Goal: Task Accomplishment & Management: Use online tool/utility

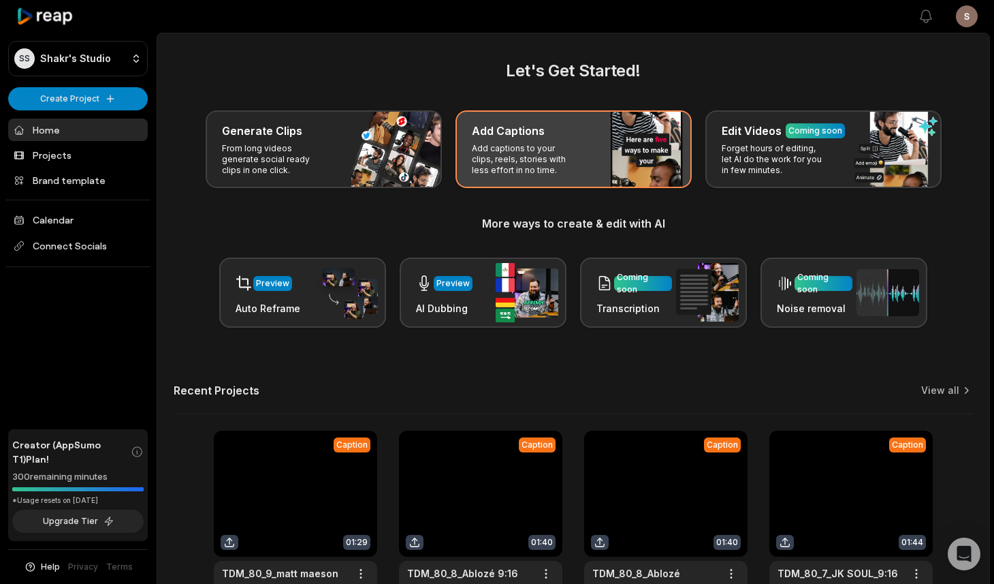
click at [535, 165] on p "Add captions to your clips, reels, stories with less effort in no time." at bounding box center [525, 159] width 106 height 33
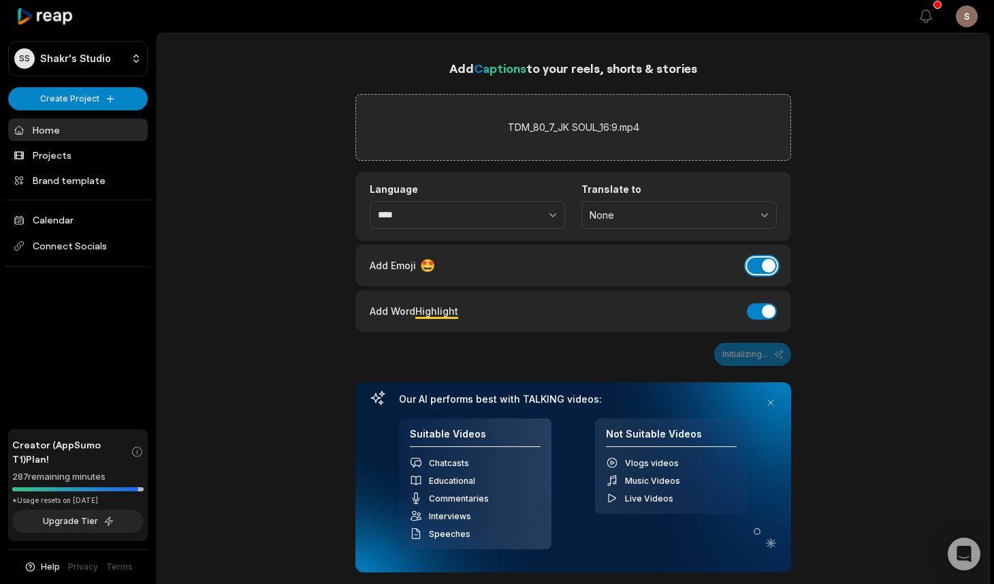
click at [764, 267] on button "Add Emoji" at bounding box center [762, 265] width 30 height 16
click at [764, 310] on button "Add Word Highlight" at bounding box center [762, 311] width 30 height 16
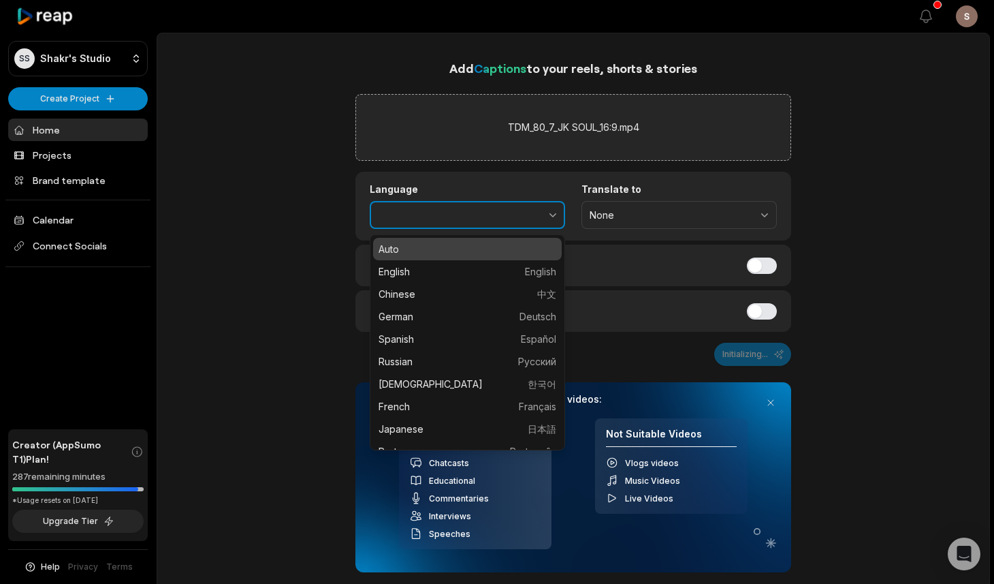
click at [509, 217] on button "button" at bounding box center [523, 215] width 84 height 29
type input "******"
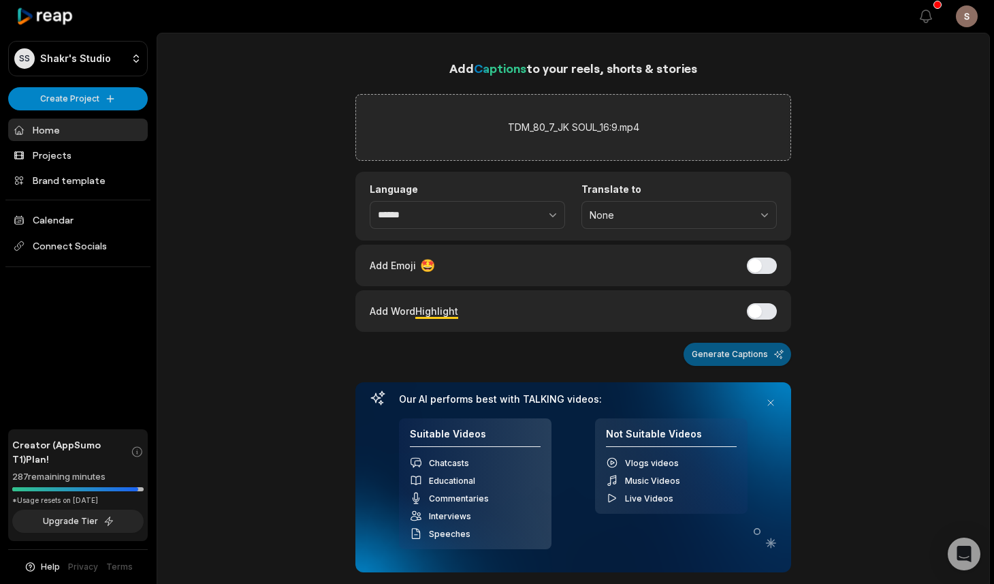
click at [708, 351] on button "Generate Captions" at bounding box center [738, 354] width 108 height 23
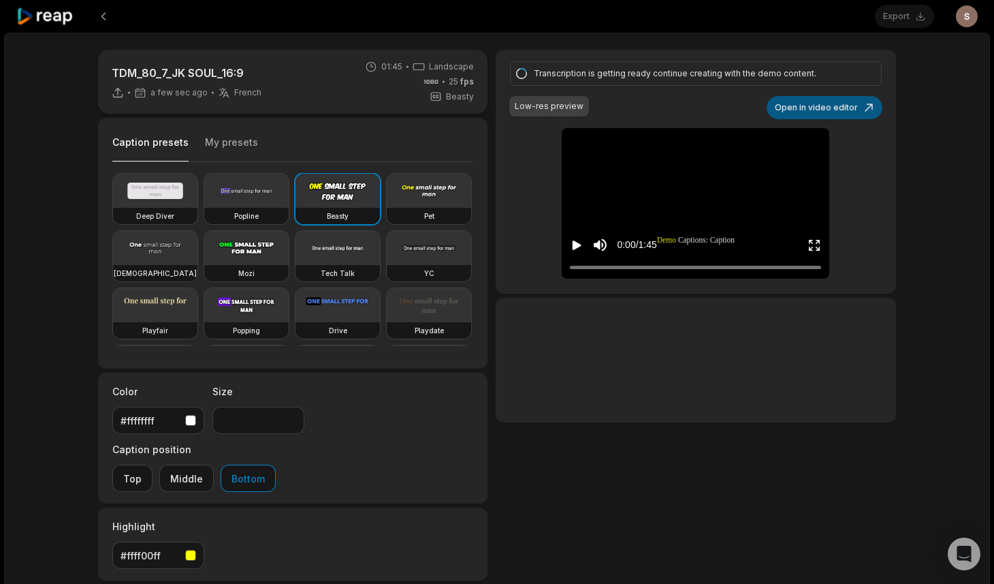
click at [821, 110] on button "Open in video editor" at bounding box center [825, 107] width 116 height 23
click at [815, 116] on button "Open in video editor" at bounding box center [825, 107] width 116 height 23
click at [825, 106] on button "Open in video editor" at bounding box center [825, 107] width 116 height 23
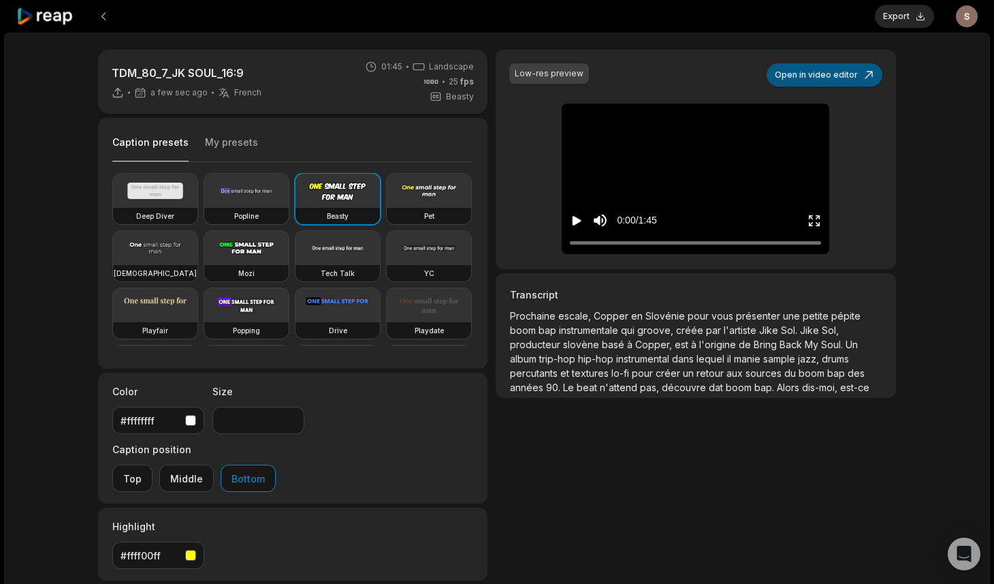
click at [829, 78] on button "Open in video editor" at bounding box center [825, 74] width 116 height 23
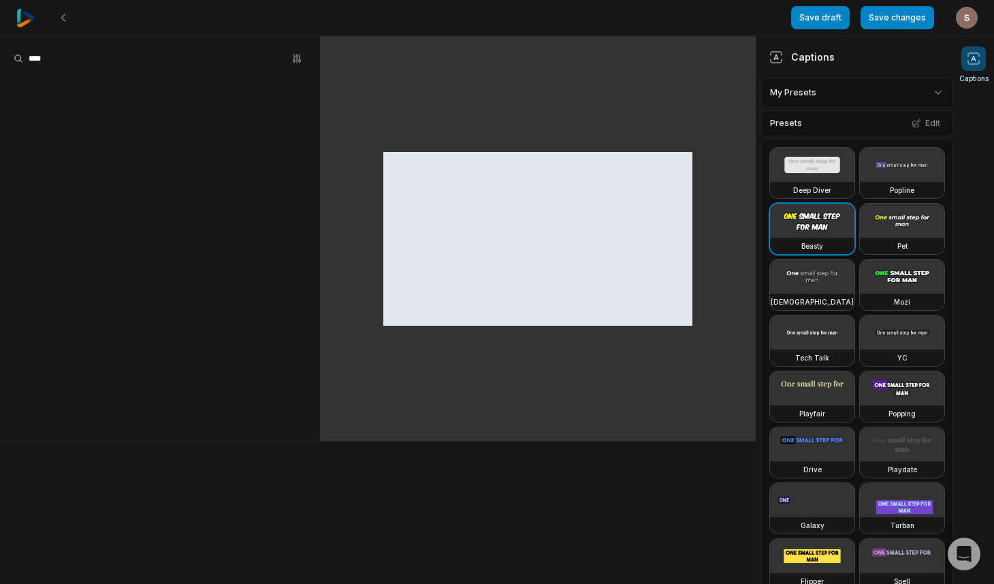
click at [821, 92] on html "Save draft Save changes Open user menu Captions Captions My Presets Presets Edi…" at bounding box center [497, 292] width 994 height 584
click at [793, 154] on div "shakr sub Open options" at bounding box center [857, 154] width 185 height 27
